Goal: Information Seeking & Learning: Learn about a topic

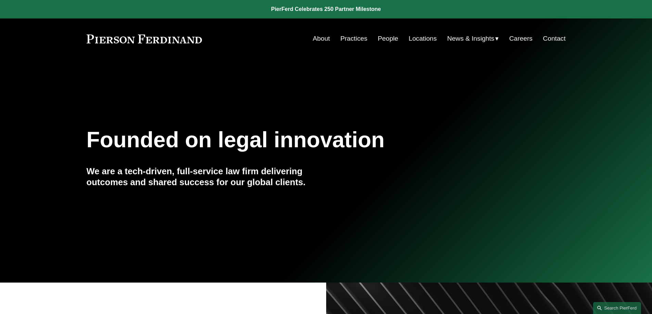
click at [385, 36] on link "People" at bounding box center [388, 38] width 21 height 13
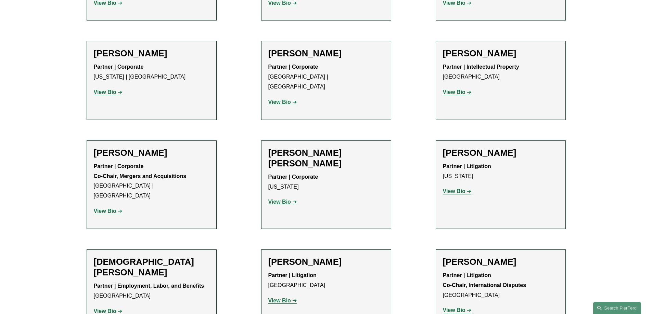
scroll to position [1733, 0]
click at [458, 188] on strong "View Bio" at bounding box center [454, 191] width 23 height 6
